Goal: Transaction & Acquisition: Purchase product/service

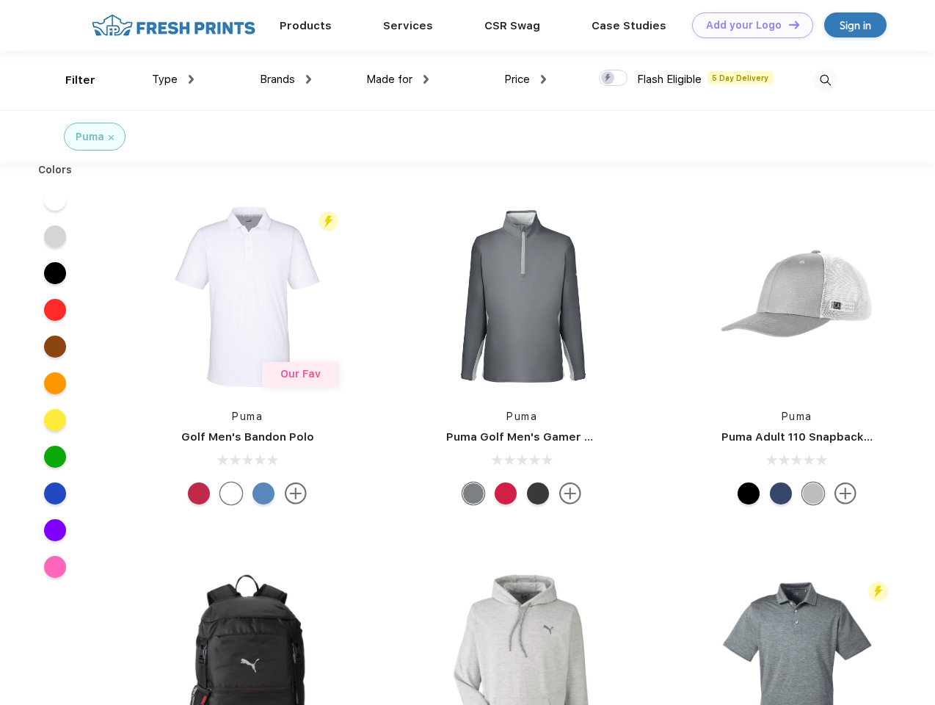
click at [747, 25] on link "Add your Logo Design Tool" at bounding box center [752, 25] width 121 height 26
click at [0, 0] on div "Design Tool" at bounding box center [0, 0] width 0 height 0
click at [788, 24] on link "Add your Logo Design Tool" at bounding box center [752, 25] width 121 height 26
click at [70, 80] on div "Filter" at bounding box center [80, 80] width 30 height 17
click at [173, 79] on span "Type" at bounding box center [165, 79] width 26 height 13
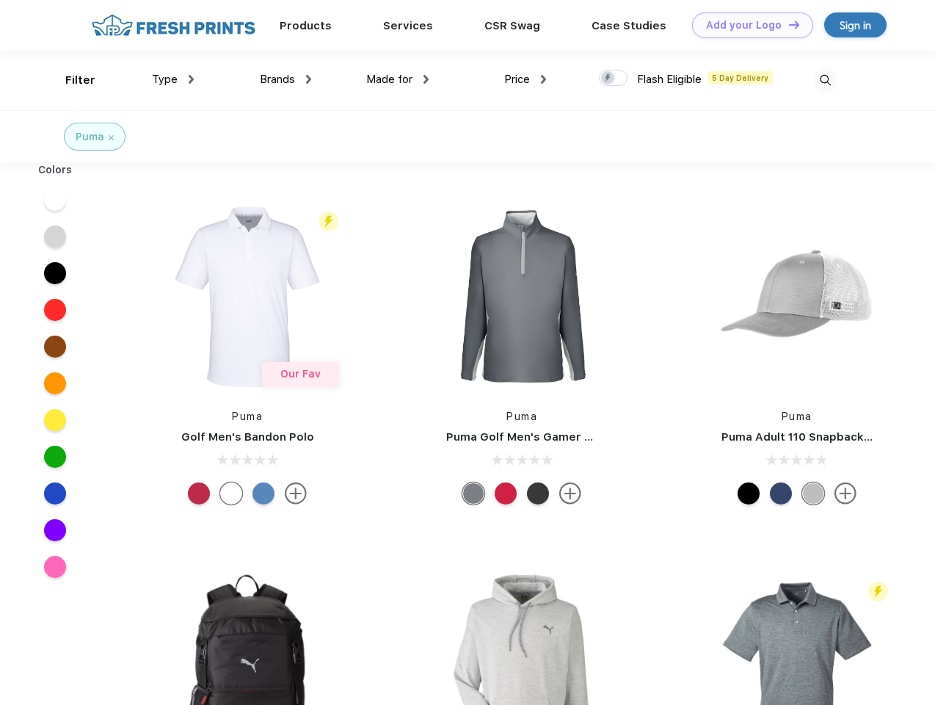
click at [286, 79] on span "Brands" at bounding box center [277, 79] width 35 height 13
click at [398, 79] on span "Made for" at bounding box center [389, 79] width 46 height 13
click at [526, 79] on span "Price" at bounding box center [517, 79] width 26 height 13
click at [614, 79] on div at bounding box center [613, 78] width 29 height 16
click at [609, 79] on input "checkbox" at bounding box center [604, 74] width 10 height 10
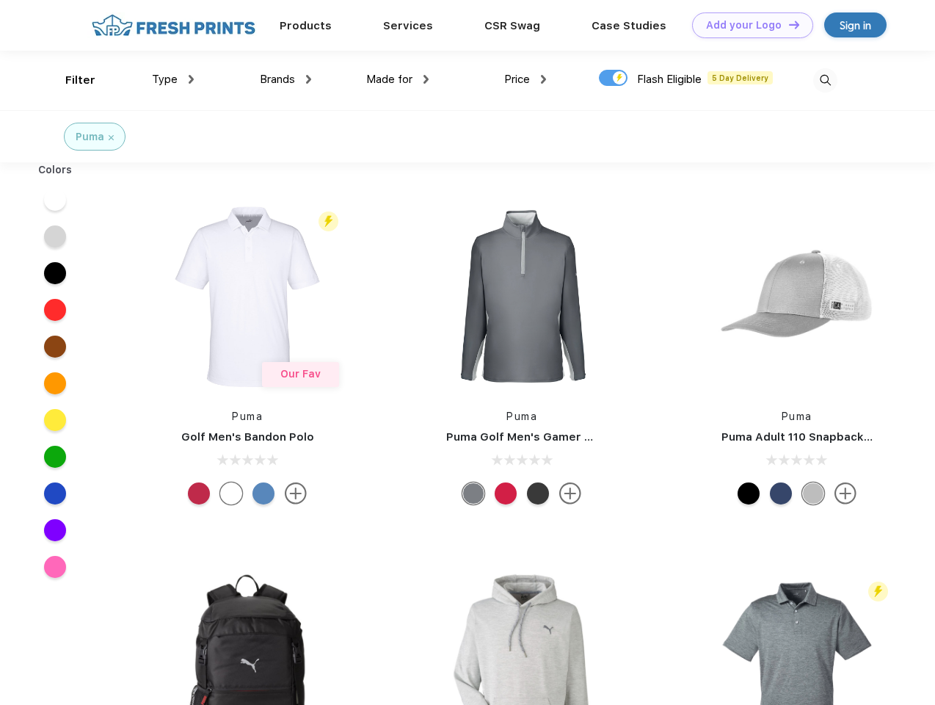
click at [825, 80] on img at bounding box center [826, 80] width 24 height 24
